Goal: Task Accomplishment & Management: Manage account settings

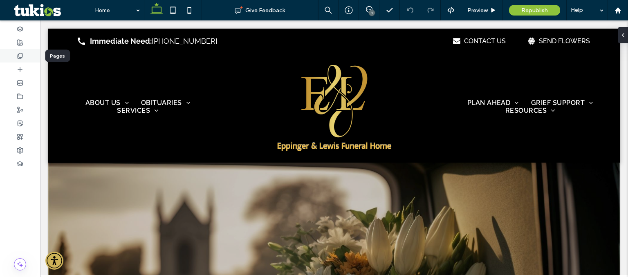
click at [23, 56] on icon at bounding box center [20, 56] width 7 height 7
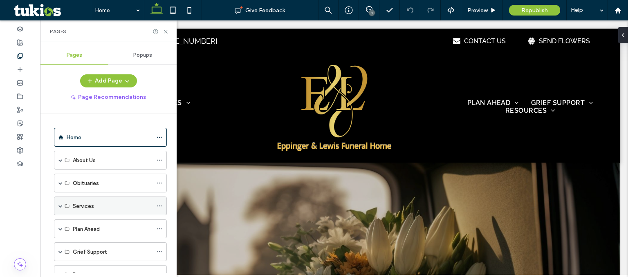
click at [60, 206] on span at bounding box center [60, 206] width 4 height 4
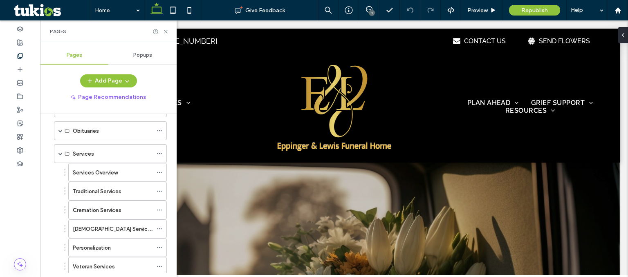
scroll to position [59, 0]
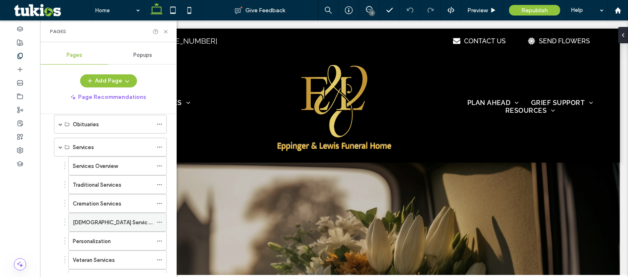
click at [123, 220] on div "Islamic Services" at bounding box center [113, 222] width 80 height 9
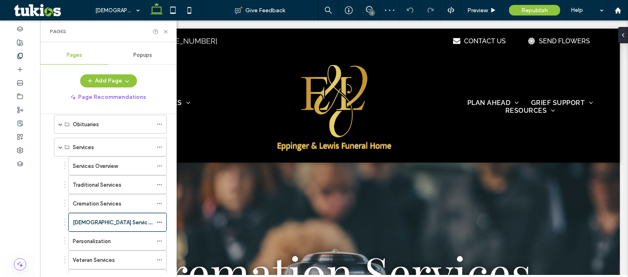
click at [169, 34] on div "Pages" at bounding box center [108, 31] width 136 height 22
click at [169, 33] on div "Pages" at bounding box center [108, 31] width 136 height 22
click at [165, 33] on icon at bounding box center [166, 32] width 6 height 6
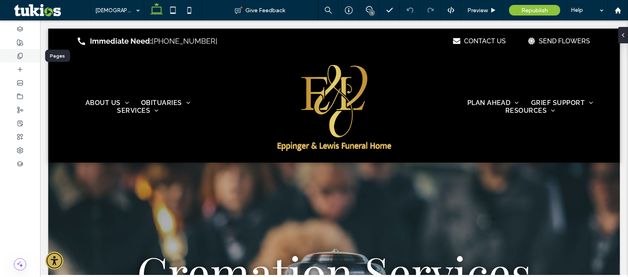
click at [24, 58] on div at bounding box center [20, 55] width 40 height 13
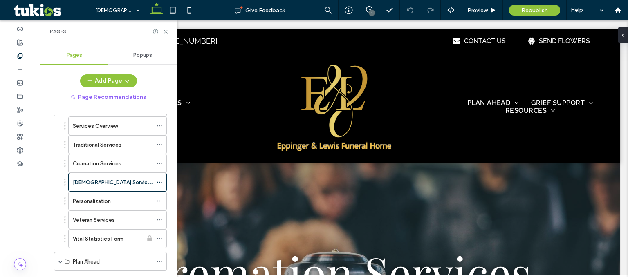
scroll to position [100, 0]
click at [159, 181] on icon at bounding box center [159, 182] width 6 height 6
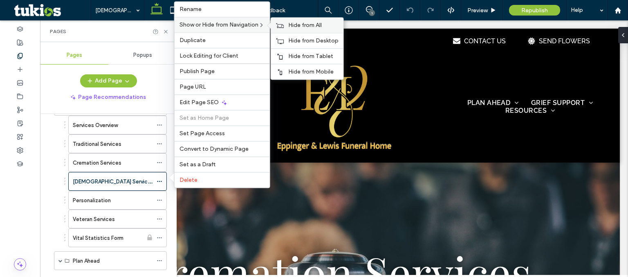
click at [297, 33] on div "Hide from All" at bounding box center [307, 25] width 72 height 15
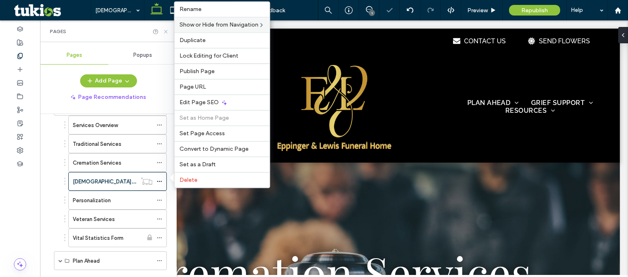
click at [168, 32] on icon at bounding box center [166, 32] width 6 height 6
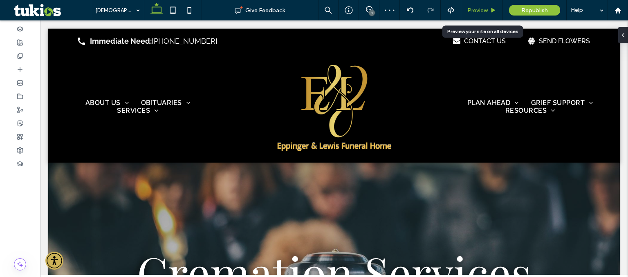
click at [482, 15] on div "Preview" at bounding box center [482, 10] width 42 height 20
click at [476, 18] on div "Preview" at bounding box center [482, 10] width 42 height 20
click at [470, 9] on span "Preview" at bounding box center [477, 10] width 20 height 7
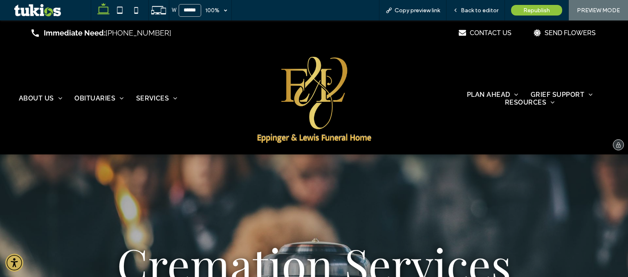
click at [311, 79] on img at bounding box center [313, 98] width 125 height 92
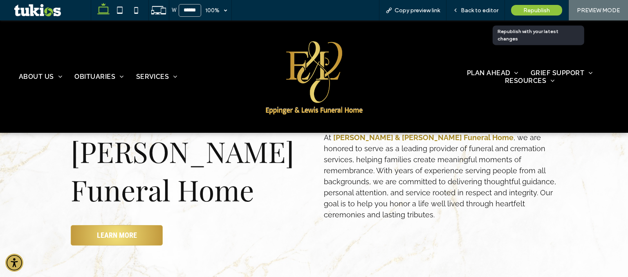
click at [551, 9] on div "Republish" at bounding box center [536, 10] width 51 height 11
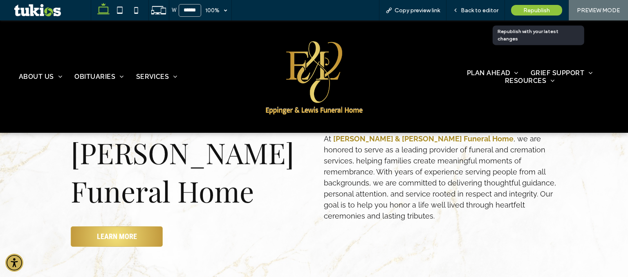
scroll to position [760, 0]
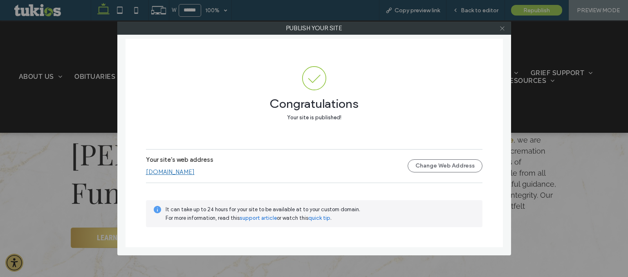
click at [503, 27] on use at bounding box center [502, 28] width 4 height 4
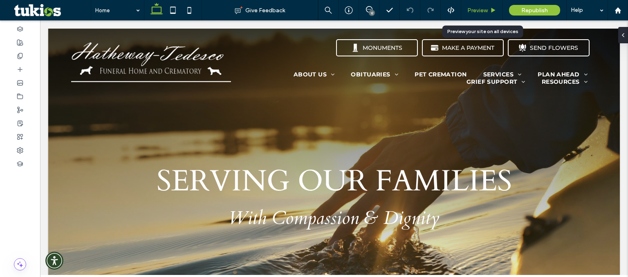
click at [484, 10] on span "Preview" at bounding box center [477, 10] width 20 height 7
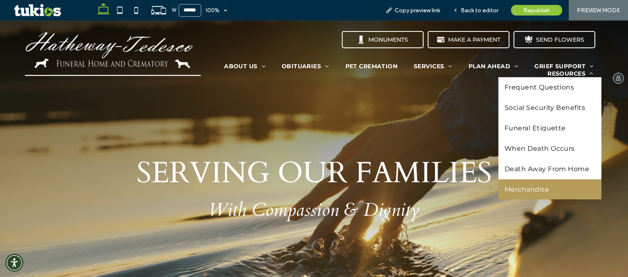
click at [533, 193] on link "Merchandise" at bounding box center [549, 189] width 103 height 20
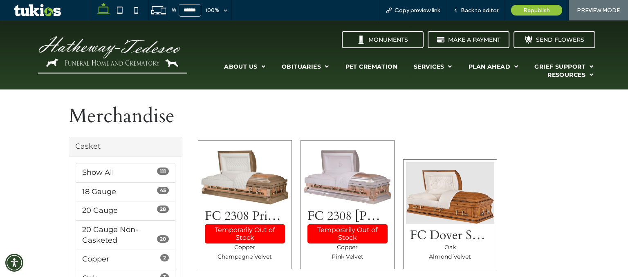
scroll to position [230, 0]
drag, startPoint x: 468, startPoint y: 13, endPoint x: 365, endPoint y: 1, distance: 103.7
click at [468, 13] on span "Back to editor" at bounding box center [480, 10] width 38 height 7
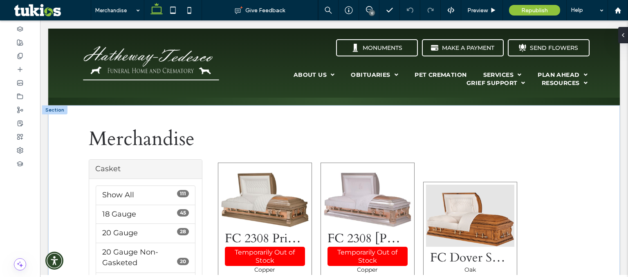
scroll to position [238, 0]
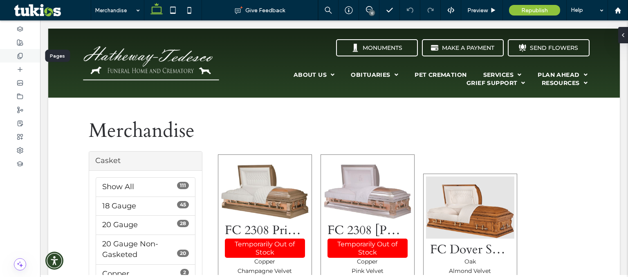
click at [18, 51] on div at bounding box center [20, 55] width 40 height 13
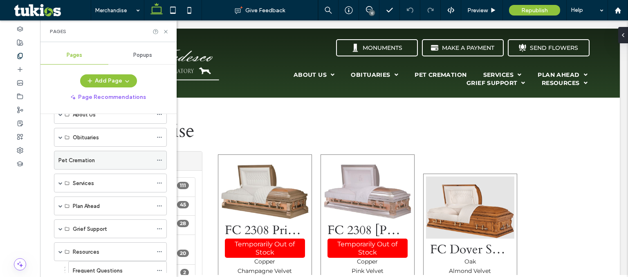
scroll to position [19, 0]
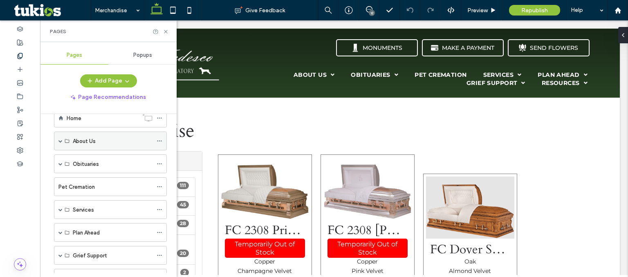
click at [62, 141] on span at bounding box center [60, 141] width 4 height 4
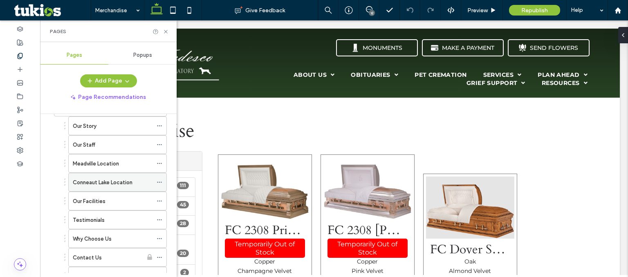
scroll to position [55, 0]
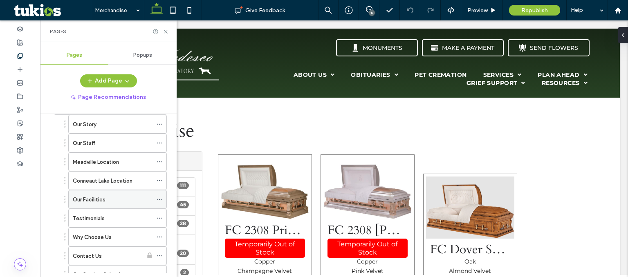
click at [159, 198] on icon at bounding box center [159, 200] width 6 height 6
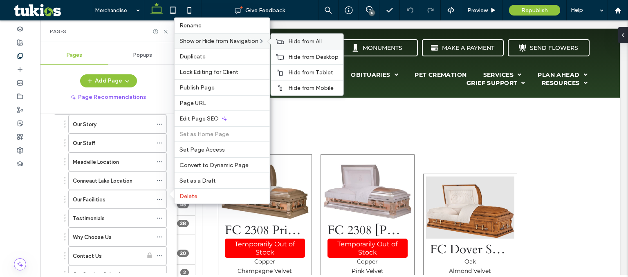
click at [329, 43] on label "Hide from All" at bounding box center [313, 41] width 50 height 7
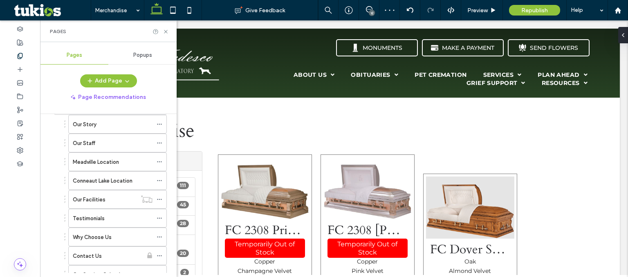
click at [53, 187] on div "Our Story Our Staff Meadville Location Conneaut Lake Location Our Facilities Te…" at bounding box center [108, 199] width 117 height 169
click at [114, 146] on div "Our Staff" at bounding box center [113, 143] width 80 height 9
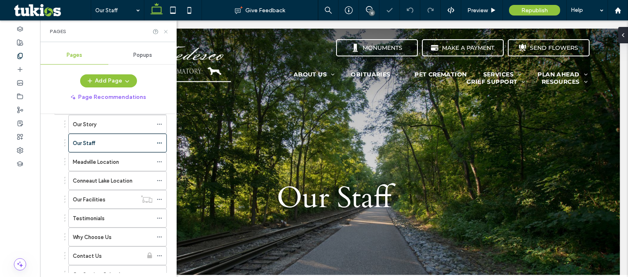
click at [168, 34] on icon at bounding box center [166, 32] width 6 height 6
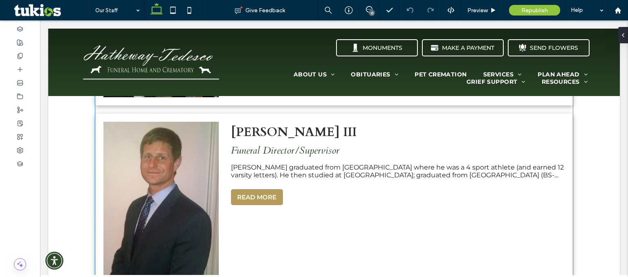
scroll to position [470, 0]
click at [312, 157] on div "Rocco R. Tedesco III Funeral Director/Supervisor Rocco graduated from Meadville…" at bounding box center [400, 198] width 346 height 170
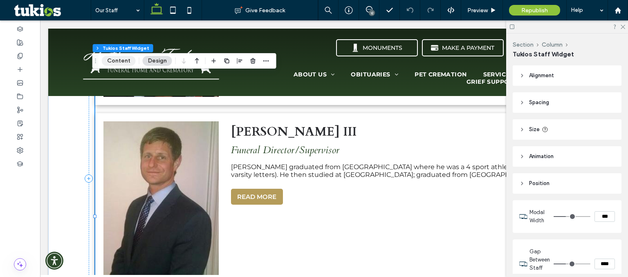
click at [122, 63] on button "Content" at bounding box center [119, 61] width 34 height 10
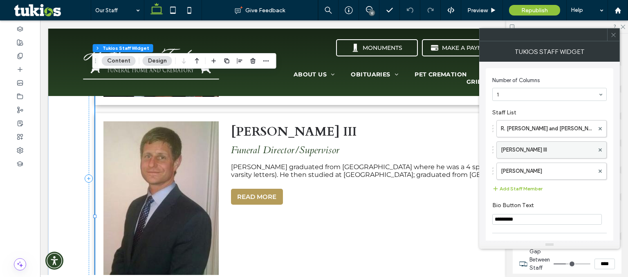
click at [546, 156] on label "[PERSON_NAME] III" at bounding box center [547, 150] width 93 height 16
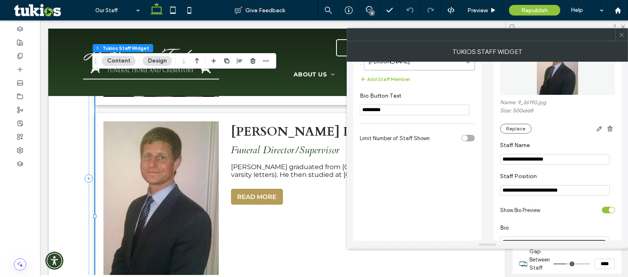
scroll to position [110, 0]
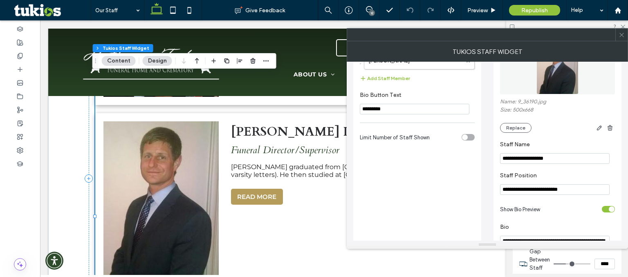
click at [579, 190] on input "**********" at bounding box center [555, 189] width 110 height 11
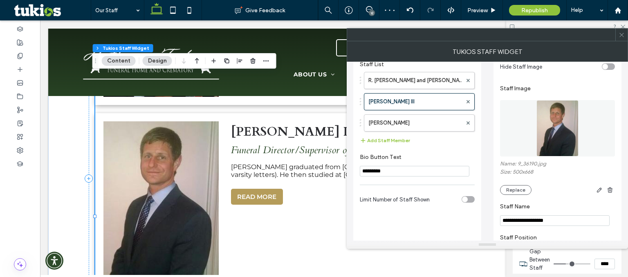
scroll to position [42, 0]
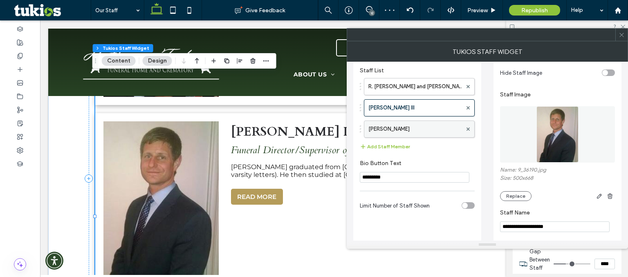
type input "**********"
click at [427, 128] on label "[PERSON_NAME]" at bounding box center [415, 129] width 94 height 16
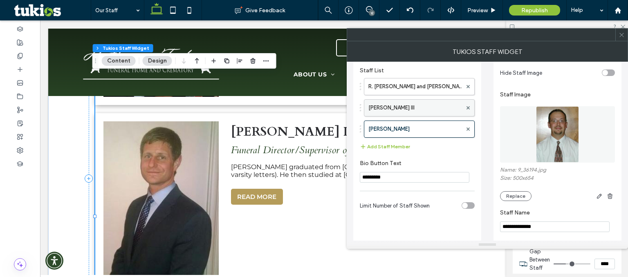
click at [409, 110] on label "[PERSON_NAME] III" at bounding box center [415, 108] width 94 height 16
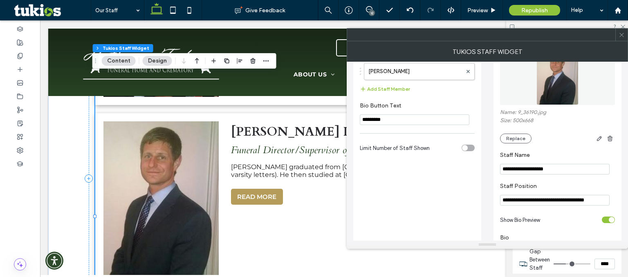
scroll to position [100, 0]
click at [604, 203] on input "**********" at bounding box center [555, 200] width 110 height 11
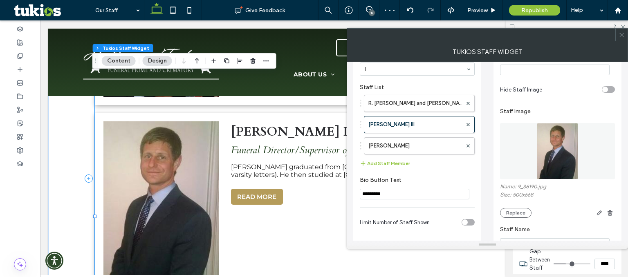
scroll to position [25, 0]
type input "**********"
click at [441, 101] on label "R. [PERSON_NAME] and [PERSON_NAME]" at bounding box center [415, 104] width 94 height 16
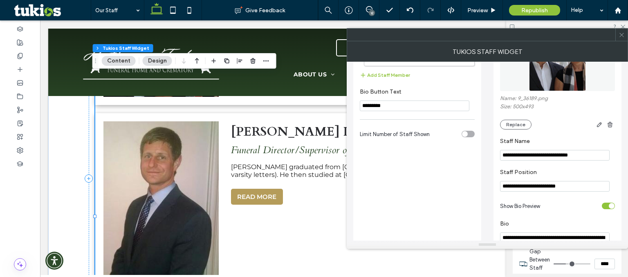
scroll to position [114, 0]
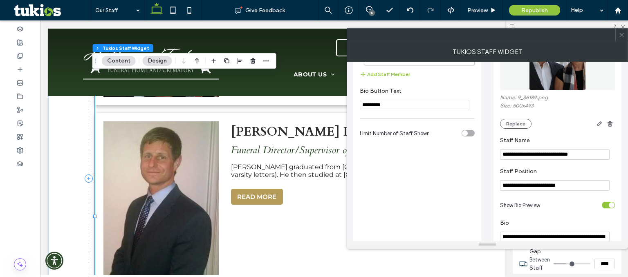
click at [623, 37] on icon at bounding box center [621, 35] width 6 height 6
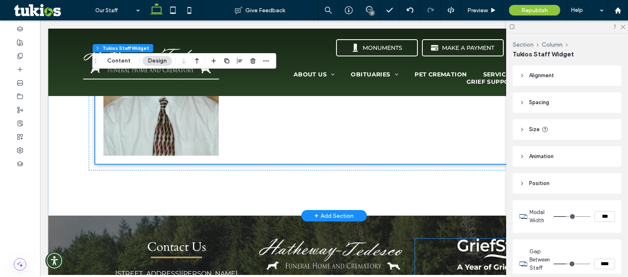
scroll to position [760, 0]
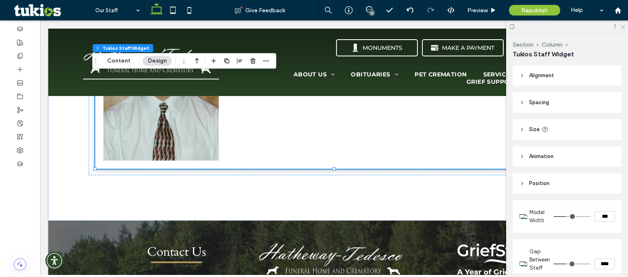
click at [621, 27] on icon at bounding box center [621, 26] width 5 height 5
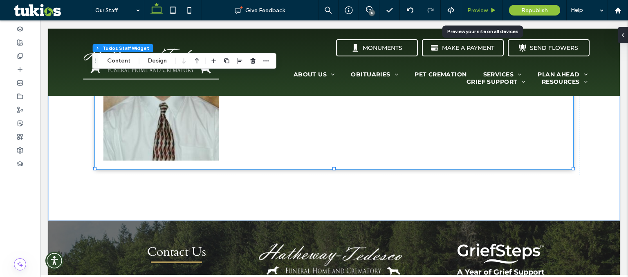
click at [474, 7] on span "Preview" at bounding box center [477, 10] width 20 height 7
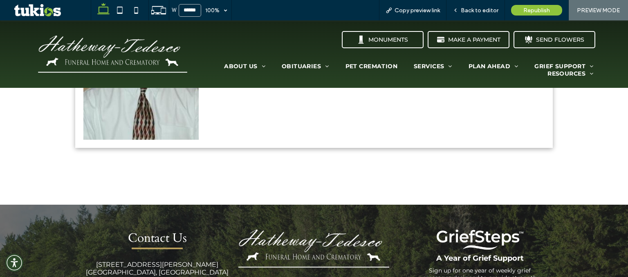
scroll to position [754, 0]
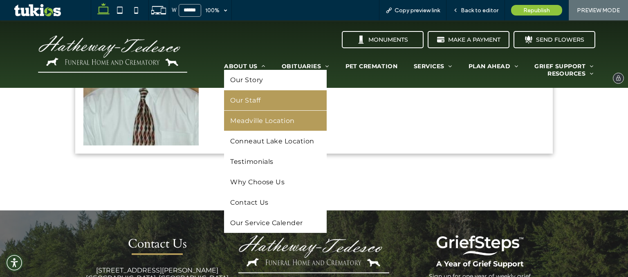
click at [247, 123] on span "Meadville Location" at bounding box center [262, 121] width 65 height 8
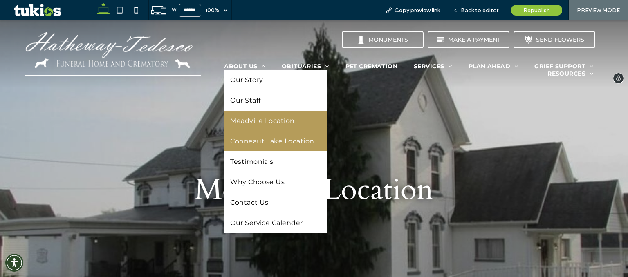
click at [257, 136] on link "Conneaut Lake Location" at bounding box center [275, 141] width 103 height 20
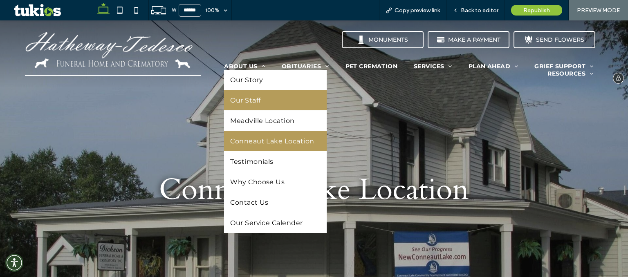
click at [240, 104] on link "Our Staff" at bounding box center [275, 100] width 103 height 20
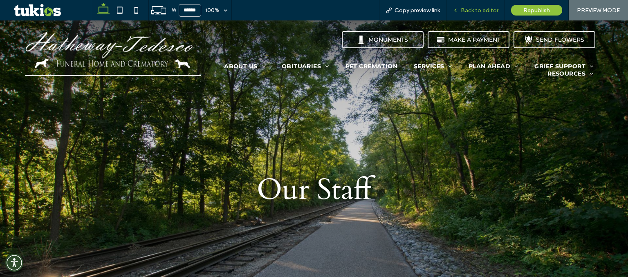
click at [482, 13] on span "Back to editor" at bounding box center [480, 10] width 38 height 7
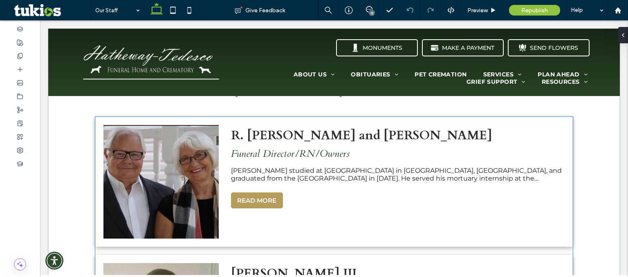
scroll to position [329, 0]
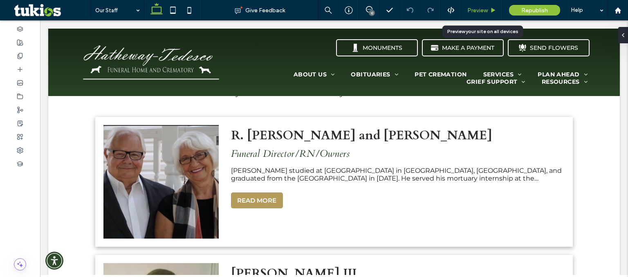
click at [480, 15] on div "Preview" at bounding box center [482, 10] width 42 height 20
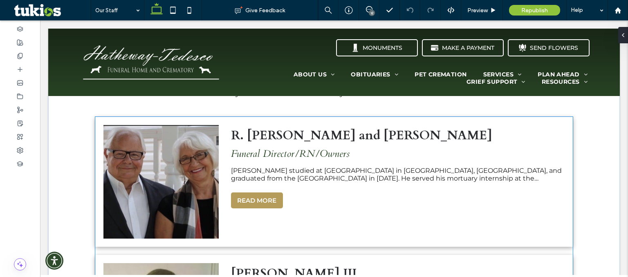
click at [378, 158] on p "Funeral Director/RN/Owners" at bounding box center [397, 153] width 333 height 13
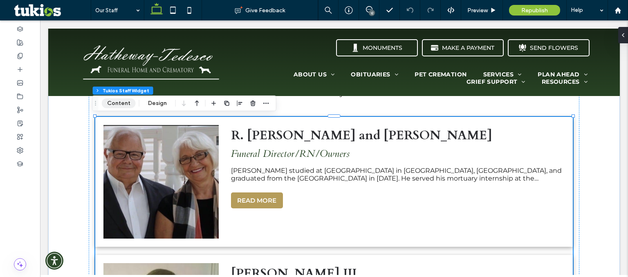
click at [126, 104] on button "Content" at bounding box center [119, 103] width 34 height 10
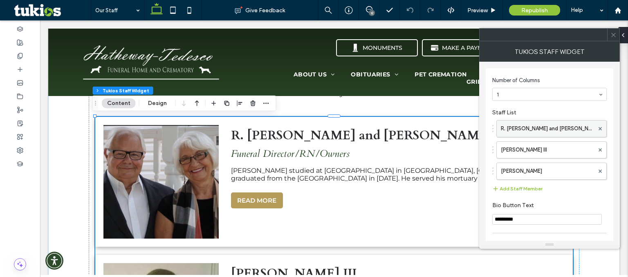
click at [540, 127] on label "R. [PERSON_NAME] and [PERSON_NAME]" at bounding box center [547, 129] width 93 height 16
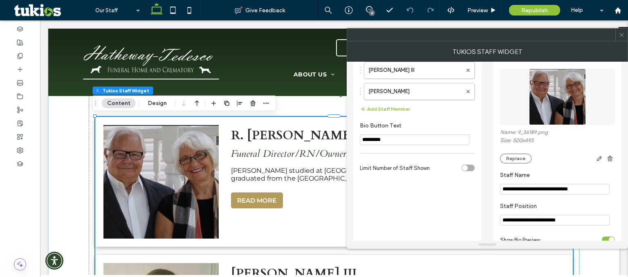
scroll to position [91, 0]
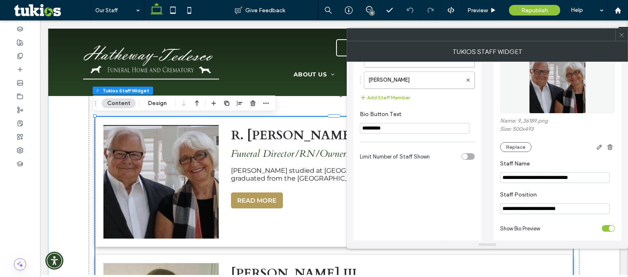
click at [577, 213] on input "**********" at bounding box center [555, 208] width 110 height 11
type input "**********"
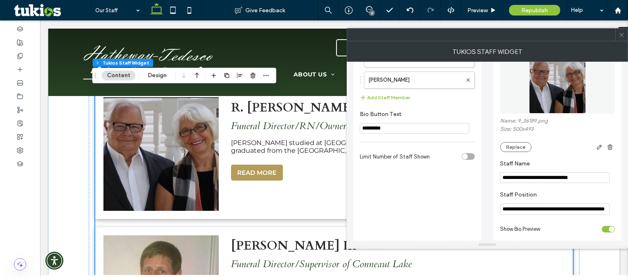
scroll to position [357, 0]
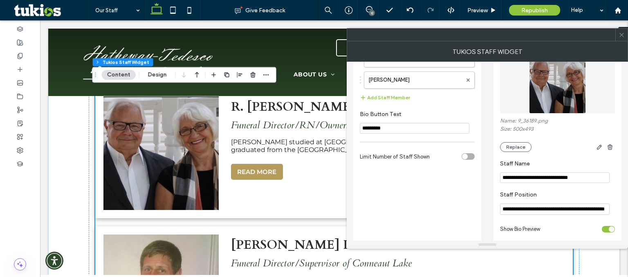
type input "**********"
click at [622, 38] on icon at bounding box center [621, 35] width 6 height 6
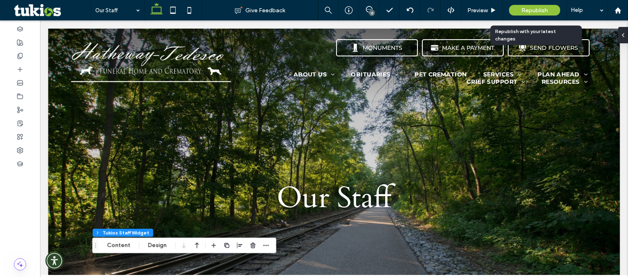
click at [546, 10] on span "Republish" at bounding box center [534, 10] width 27 height 7
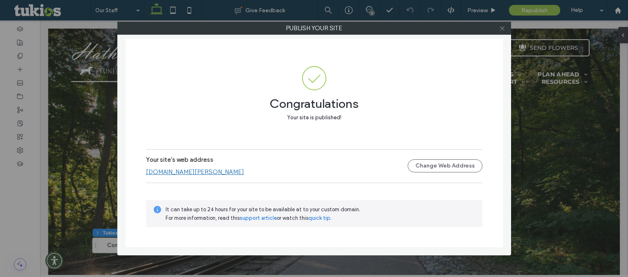
click at [500, 29] on use at bounding box center [502, 28] width 4 height 4
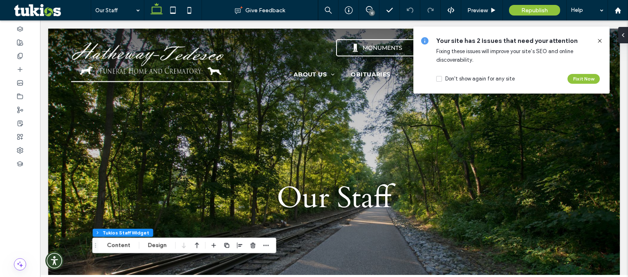
click at [597, 41] on icon at bounding box center [599, 41] width 7 height 7
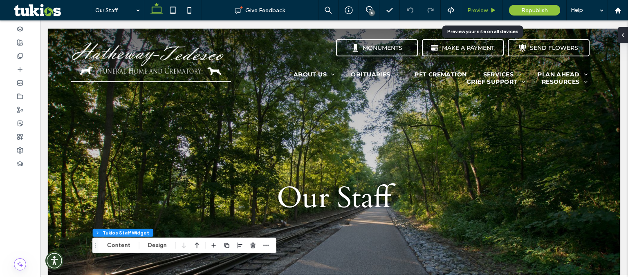
click at [485, 9] on span "Preview" at bounding box center [477, 10] width 20 height 7
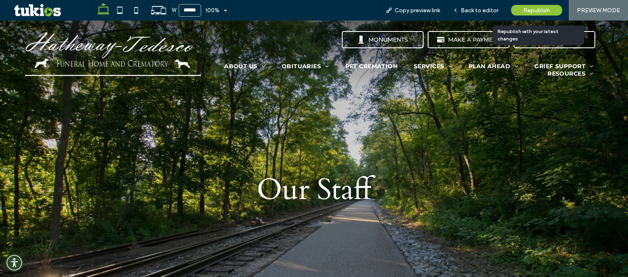
click at [533, 13] on span "Republish" at bounding box center [536, 10] width 27 height 7
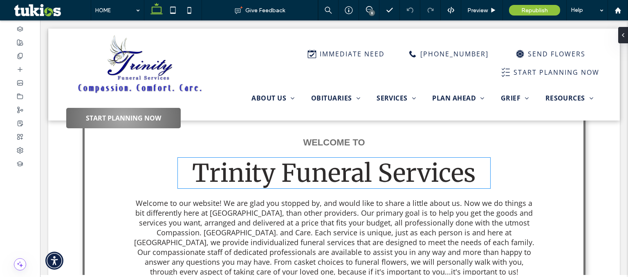
scroll to position [362, 0]
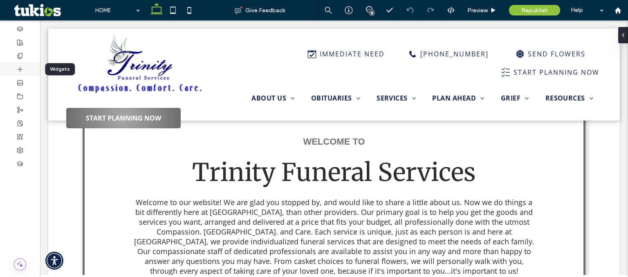
click at [23, 70] on icon at bounding box center [20, 69] width 7 height 7
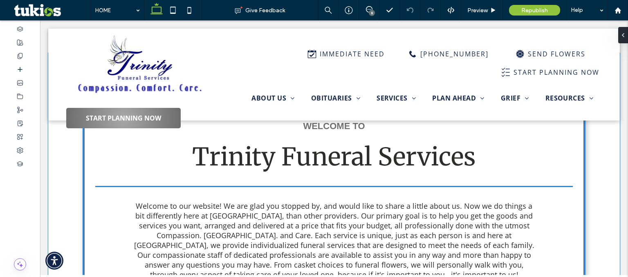
scroll to position [380, 0]
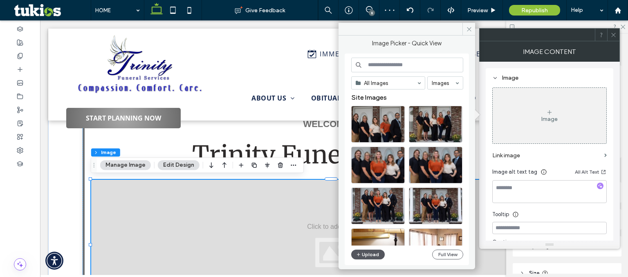
click at [364, 253] on button "Upload" at bounding box center [368, 255] width 34 height 10
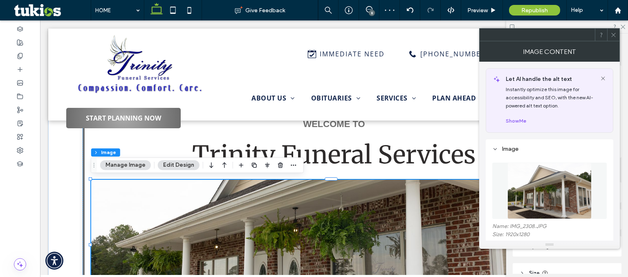
click at [613, 38] on icon at bounding box center [613, 35] width 6 height 6
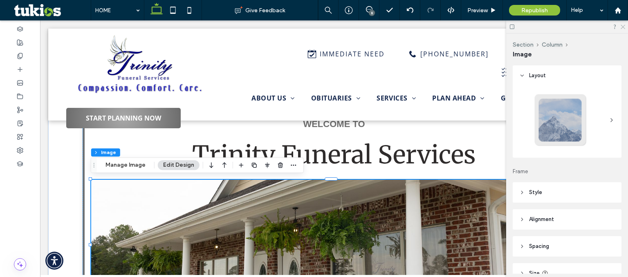
click at [623, 26] on icon at bounding box center [621, 26] width 5 height 5
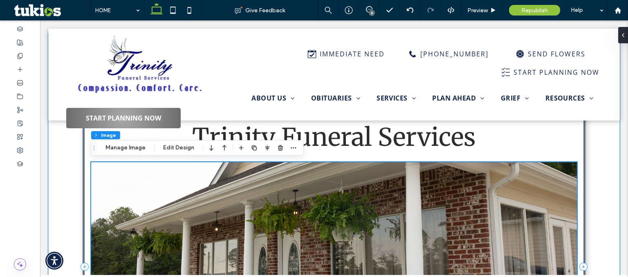
scroll to position [437, 0]
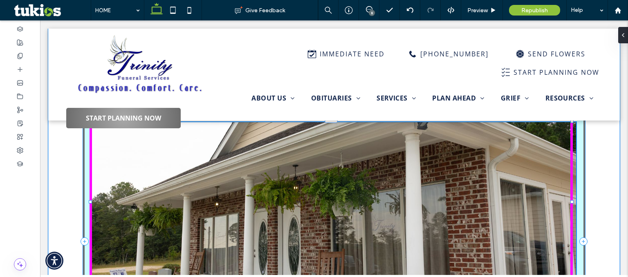
drag, startPoint x: 570, startPoint y: 252, endPoint x: 573, endPoint y: 268, distance: 15.7
click at [573, 268] on div "WELCOME TO Trinity Funeral Services 101% , 392px Welcome to our website! We are…" at bounding box center [333, 232] width 571 height 479
type input "****"
type input "***"
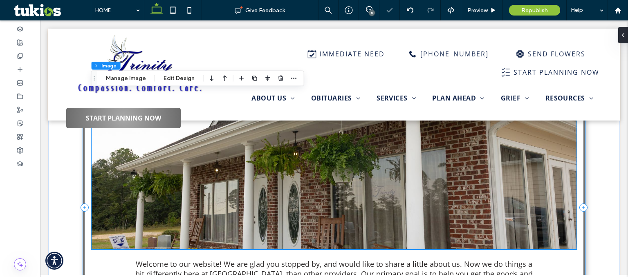
scroll to position [493, 0]
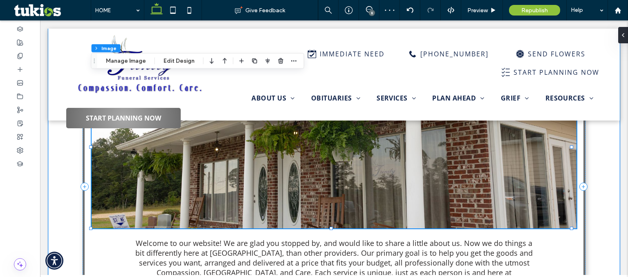
click at [492, 183] on img at bounding box center [334, 148] width 485 height 162
click at [475, 185] on img at bounding box center [334, 148] width 485 height 162
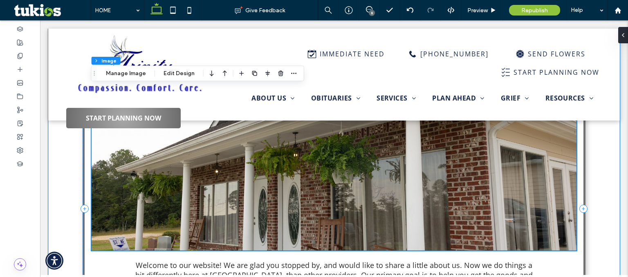
scroll to position [478, 0]
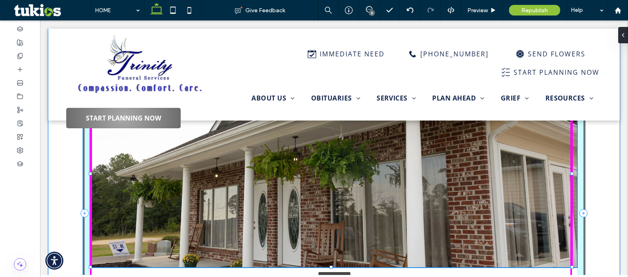
drag, startPoint x: 571, startPoint y: 244, endPoint x: 576, endPoint y: 256, distance: 13.1
click at [576, 256] on div "WELCOME TO Trinity Funeral Services 101% , 456px Welcome to our website! We are…" at bounding box center [333, 204] width 571 height 505
type input "***"
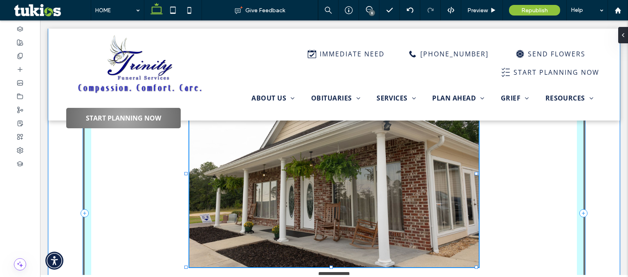
drag, startPoint x: 570, startPoint y: 172, endPoint x: 474, endPoint y: 162, distance: 95.7
click at [474, 162] on div "WELCOME TO Trinity Funeral Services 60% , 456px Welcome to our website! We are …" at bounding box center [333, 204] width 571 height 505
type input "**"
type input "****"
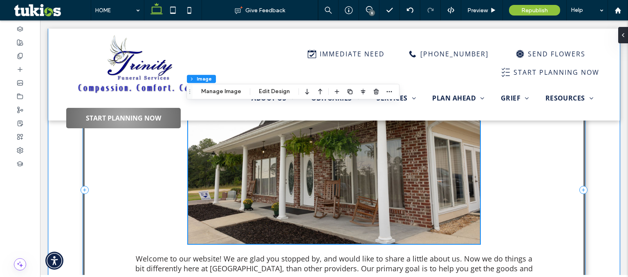
scroll to position [454, 0]
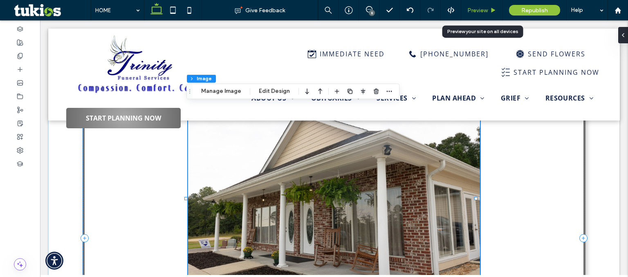
click at [474, 9] on span "Preview" at bounding box center [477, 10] width 20 height 7
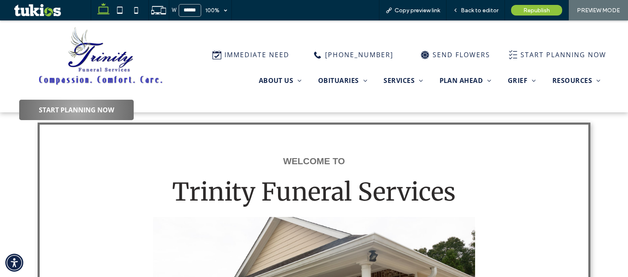
scroll to position [327, 0]
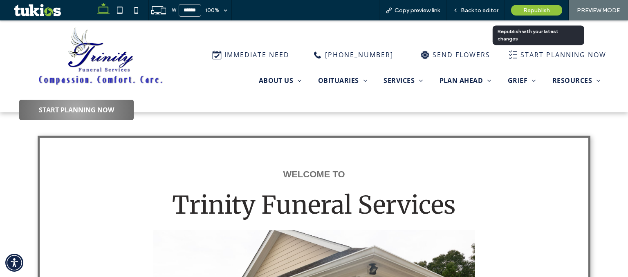
click at [521, 10] on div "Republish" at bounding box center [536, 10] width 51 height 11
